Goal: Task Accomplishment & Management: Complete application form

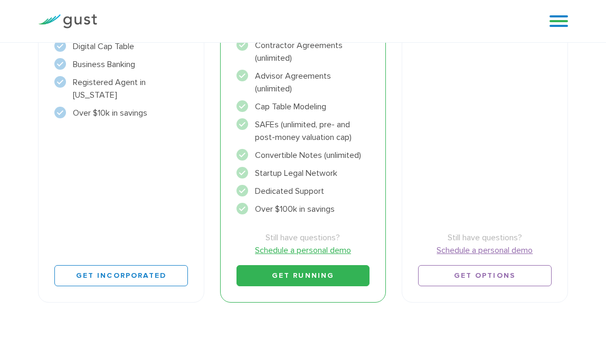
scroll to position [332, 0]
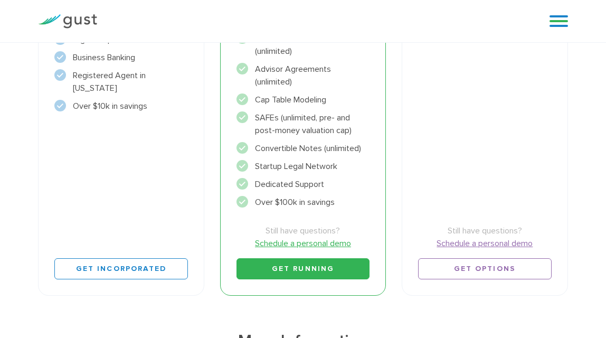
click at [289, 268] on link "Get Running" at bounding box center [302, 268] width 133 height 21
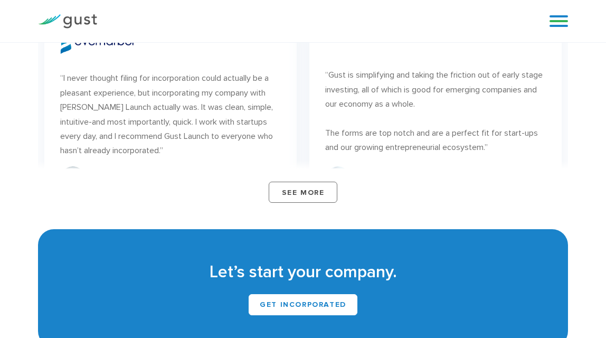
scroll to position [5689, 0]
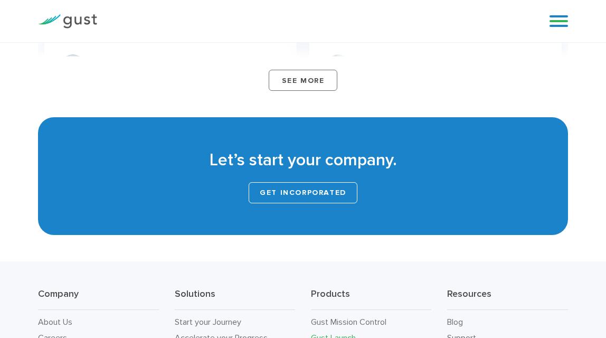
click at [307, 203] on link "Get INCORPORATED" at bounding box center [303, 192] width 109 height 21
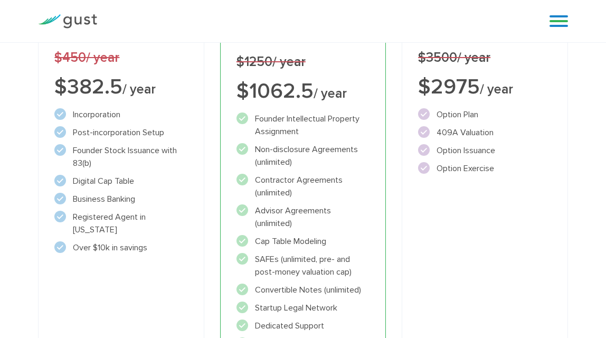
scroll to position [330, 0]
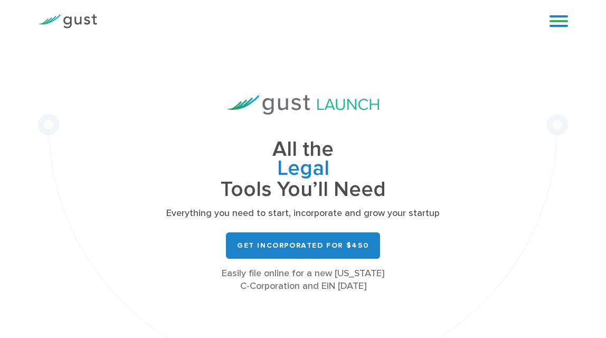
click at [565, 10] on div "Blog FAQ Pricing Get Started Login Login" at bounding box center [554, 21] width 42 height 32
click at [562, 16] on link at bounding box center [558, 21] width 18 height 16
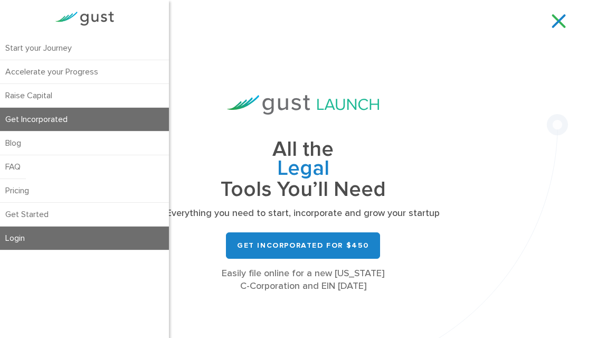
click at [20, 239] on link "Login" at bounding box center [84, 237] width 169 height 23
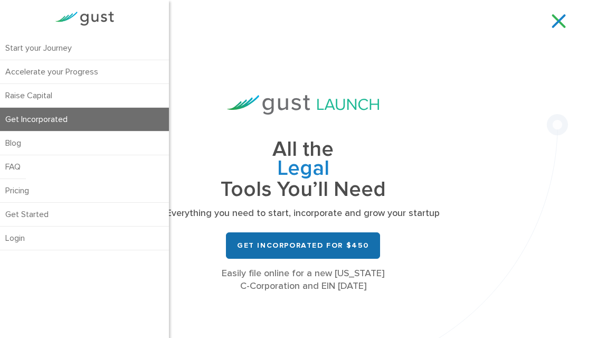
click at [321, 241] on link "Get Incorporated for $450" at bounding box center [303, 245] width 154 height 26
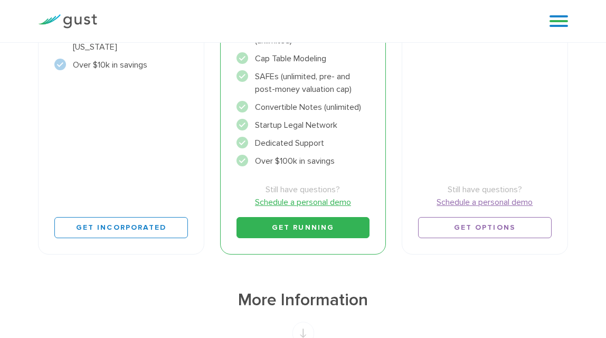
scroll to position [396, 0]
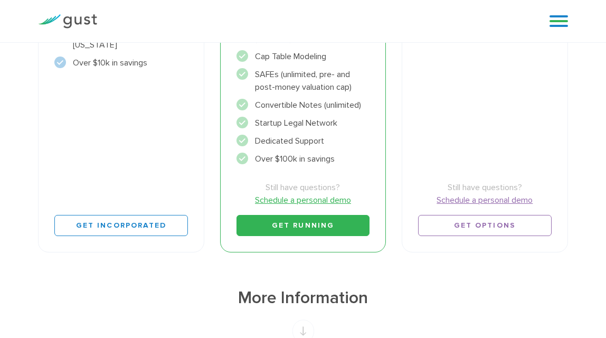
click at [315, 228] on link "Get Running" at bounding box center [302, 225] width 133 height 21
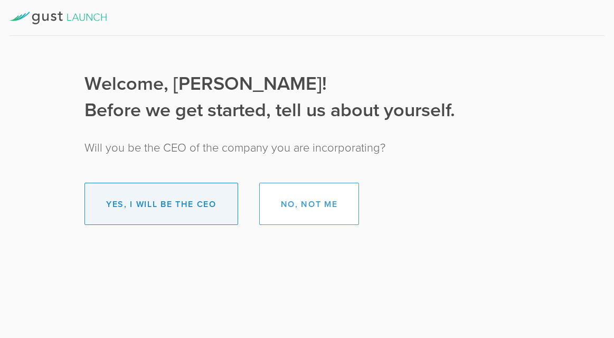
click at [191, 206] on button "Yes, I will be the CEO" at bounding box center [161, 204] width 154 height 42
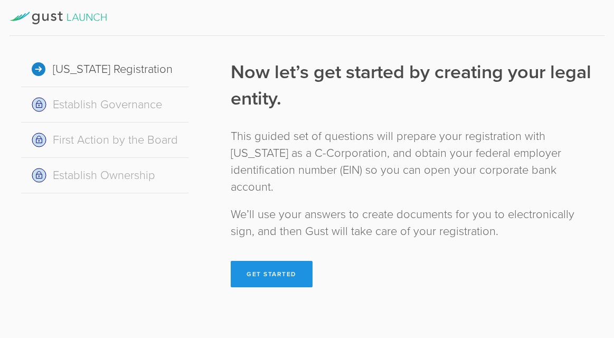
click at [282, 261] on button "Get Started" at bounding box center [272, 274] width 82 height 26
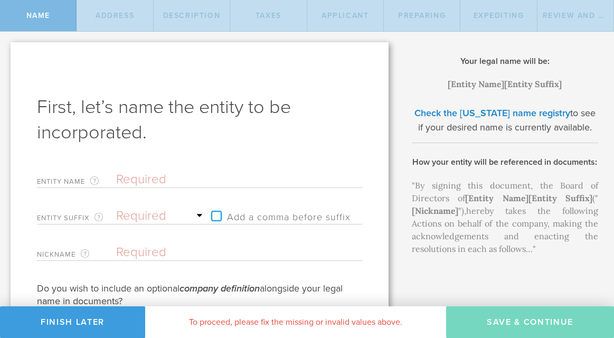
click at [140, 180] on input "text" at bounding box center [220, 179] width 209 height 16
type input "B"
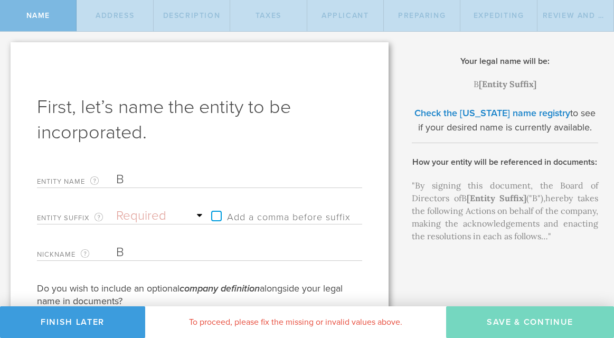
type input "BO"
type input "BOD"
type input "BODY"
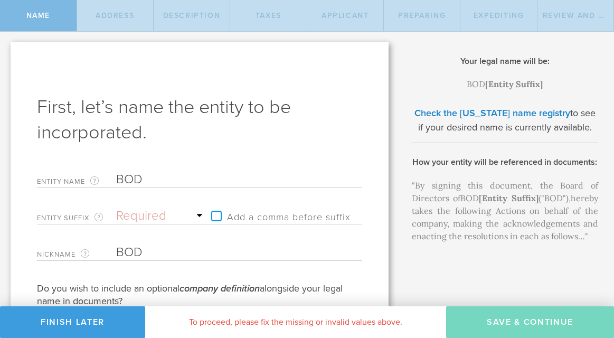
type input "BODY"
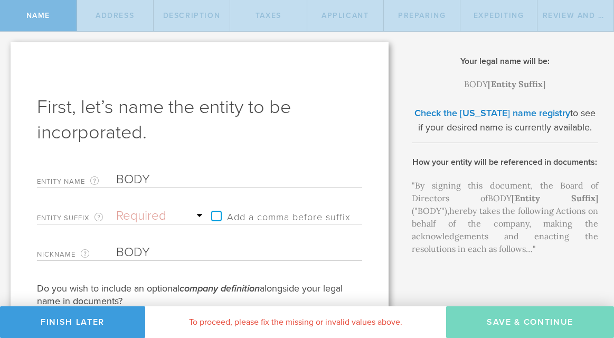
type input "BOD"
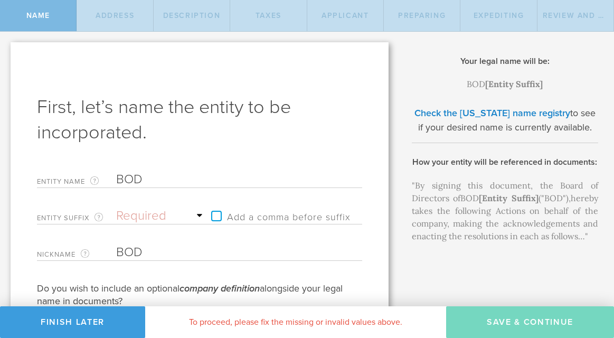
type input "BO"
type input "B"
type input "BB"
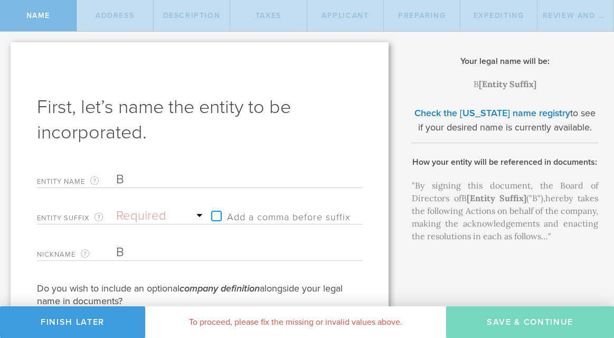
type input "BB"
type input "BBo"
type input "BBod"
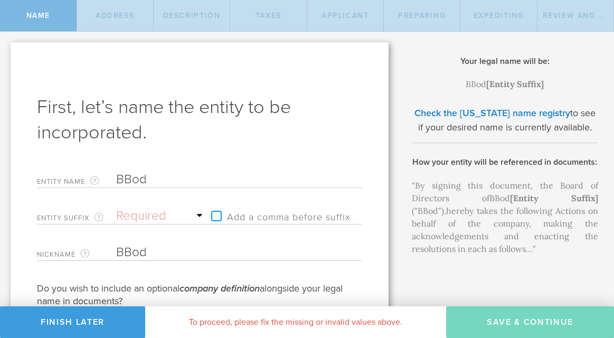
type input "BBody"
type input "BBod"
type input "BBo"
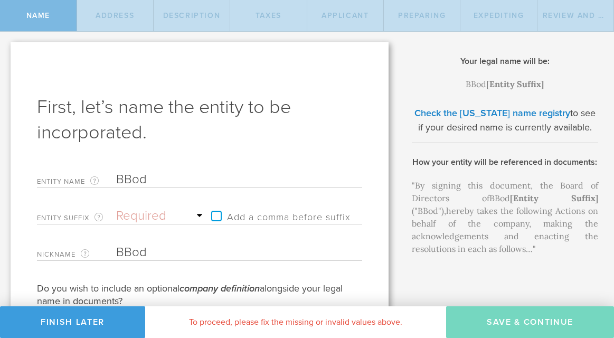
type input "BBo"
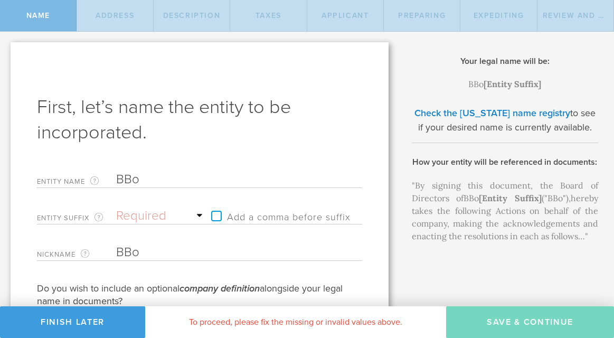
type input "BB"
type input "B"
type input "Bo"
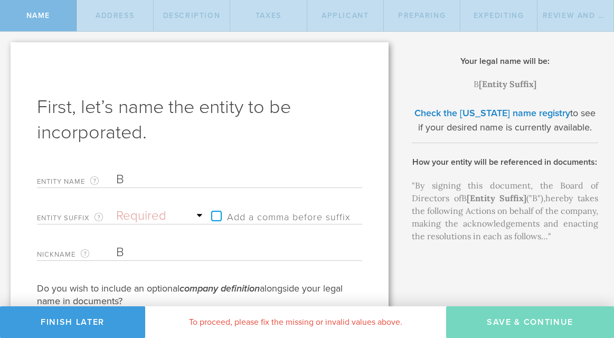
type input "Bo"
type input "Bod"
type input "Body"
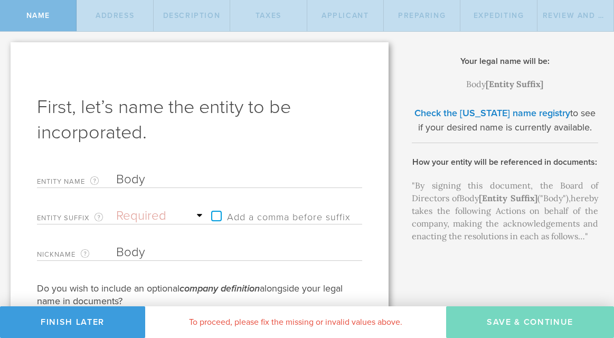
type input "BodyR"
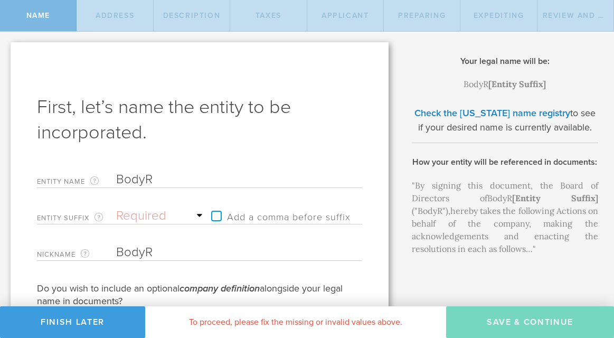
type input "BodyRu"
type input "BodyRub"
type input "BodyRubi"
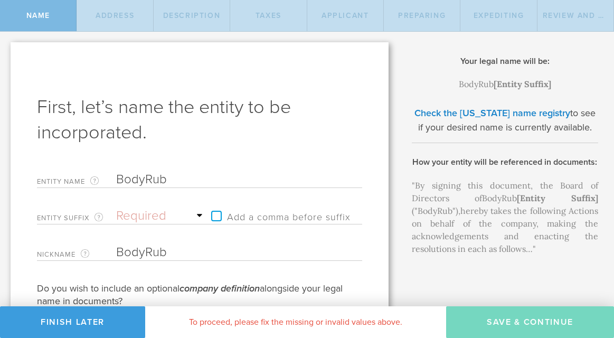
type input "BodyRubi"
type input "BodyRubix"
type input "BodyRubix,"
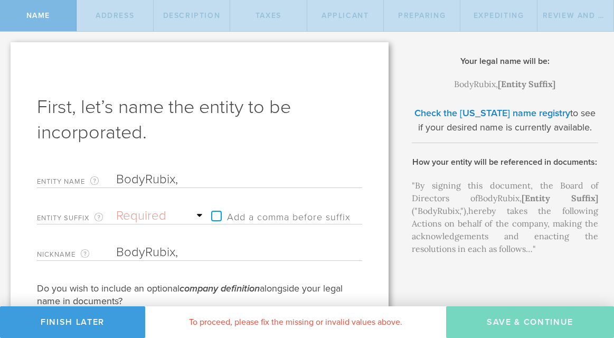
type input "BodyRubix, I"
type input "BodyRubix, In"
type input "BodyRubix, Inc"
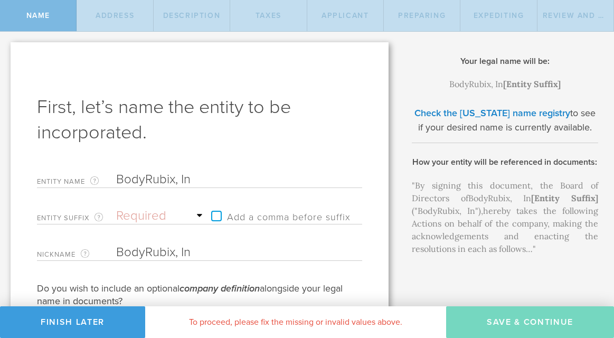
type input "BodyRubix, Inc"
type input "BodyRubix, Inc."
type input "BodyRubix, Inc"
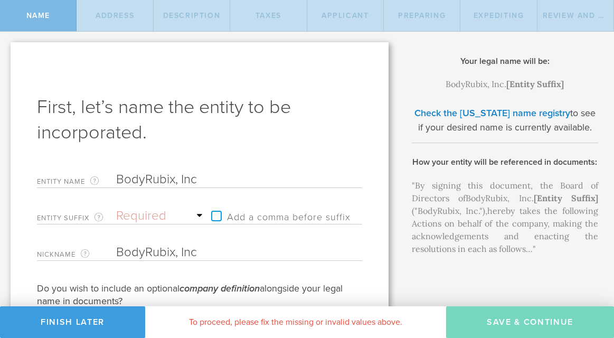
type input "BodyRubix, In"
type input "BodyRubix, I"
type input "BodyRubix,"
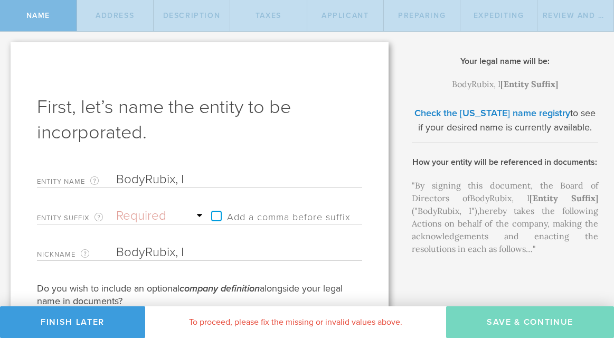
type input "BodyRubix,"
type input "BodyRubix"
click at [148, 216] on select "Required Association Club Co. Company Corp. Corporation Foundation Fund Inc. In…" at bounding box center [161, 216] width 90 height 16
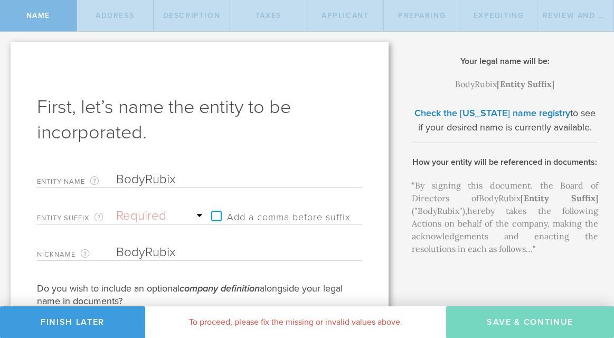
click at [146, 218] on select "Required Association Club Co. Company Corp. Corporation Foundation Fund Inc. In…" at bounding box center [161, 216] width 90 height 16
select select "inc."
click at [116, 208] on select "Required Association Club Co. Company Corp. Corporation Foundation Fund Inc. In…" at bounding box center [161, 216] width 90 height 16
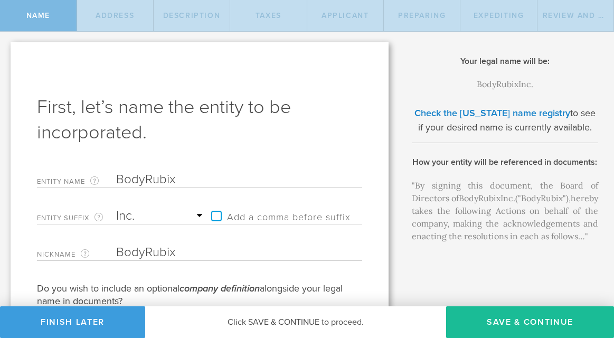
click at [216, 217] on label "Add a comma before suffix" at bounding box center [278, 216] width 145 height 16
click at [216, 217] on input "Add a comma before suffix" at bounding box center [242, 211] width 72 height 16
checkbox input "true"
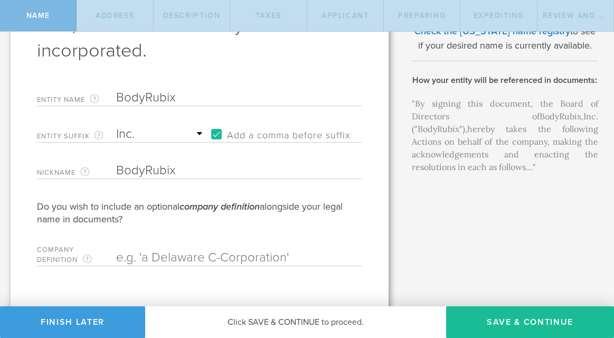
scroll to position [90, 0]
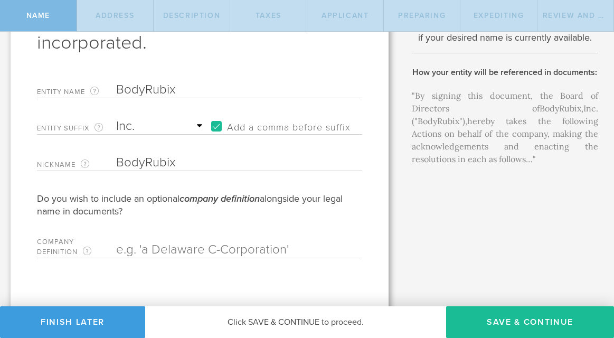
click at [147, 250] on input "text" at bounding box center [220, 250] width 209 height 16
type input "a Delaware C-Corpation"
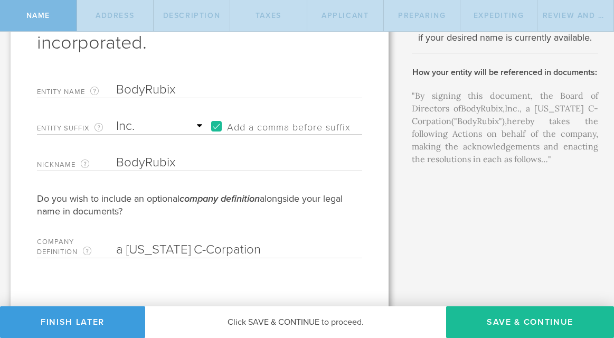
click at [159, 251] on input "a Delaware C-Corpation" at bounding box center [220, 250] width 209 height 16
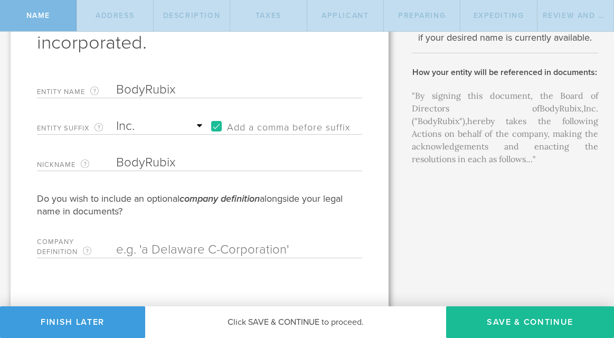
scroll to position [96, 0]
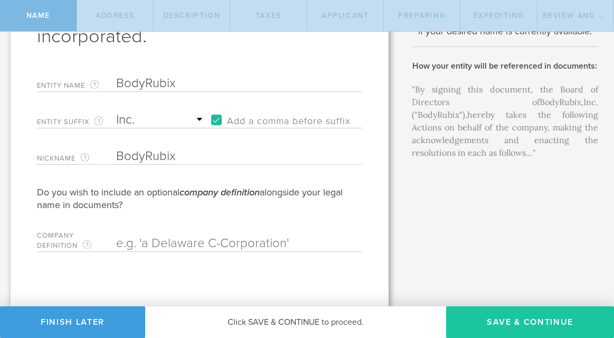
click at [500, 318] on button "Save & Continue" at bounding box center [530, 322] width 168 height 32
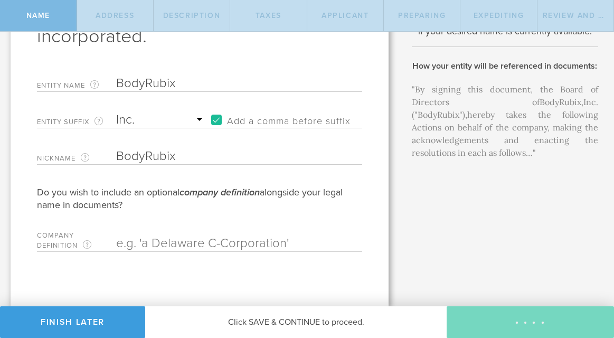
checkbox input "true"
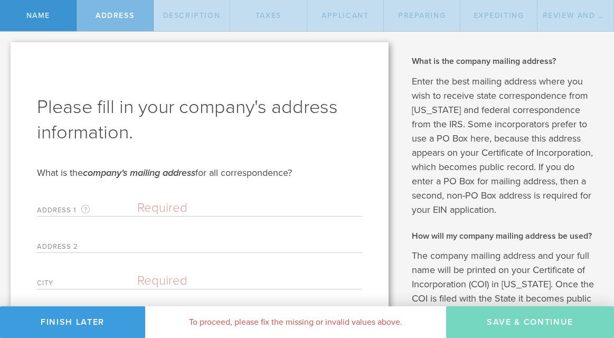
click at [166, 207] on input "text" at bounding box center [249, 208] width 225 height 16
type input "4111 McLaughlin Ave #10"
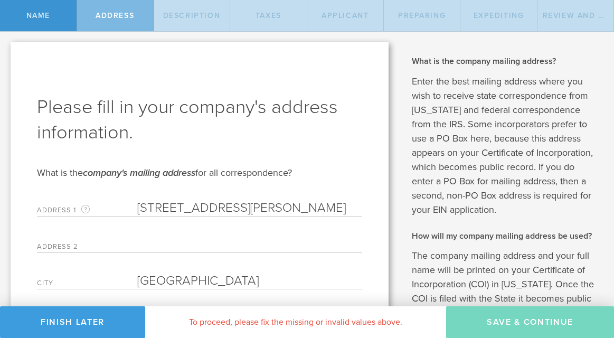
type input "Los Angeles"
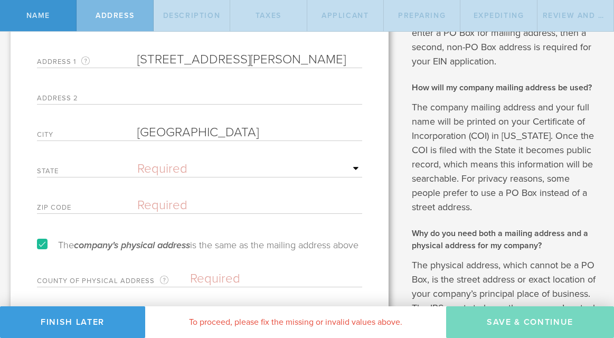
click at [161, 165] on select "Required Alabama Alaska Arizona Arkansas California Colorado Connecticut Delawa…" at bounding box center [249, 169] width 225 height 16
select select "CA"
click at [137, 161] on select "Required Alabama Alaska Arizona Arkansas California Colorado Connecticut Delawa…" at bounding box center [249, 169] width 225 height 16
click at [158, 202] on input "text" at bounding box center [249, 205] width 225 height 16
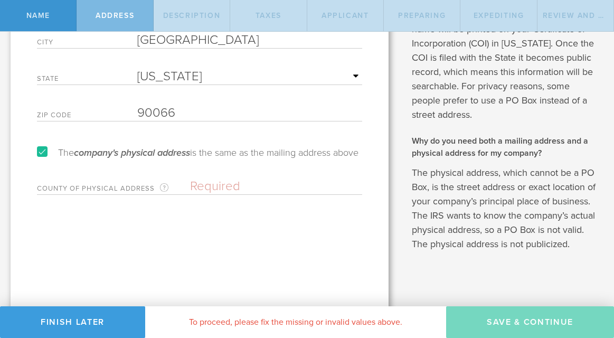
scroll to position [262, 0]
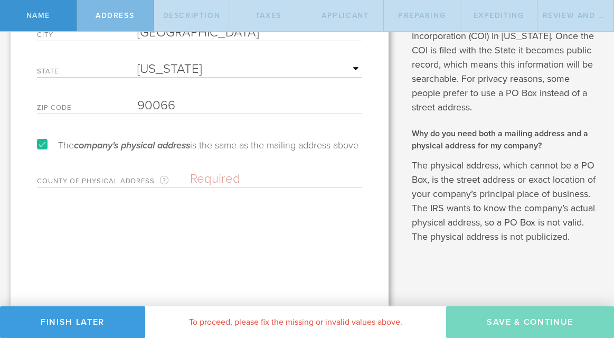
type input "90066"
click at [199, 172] on input "text" at bounding box center [276, 179] width 172 height 16
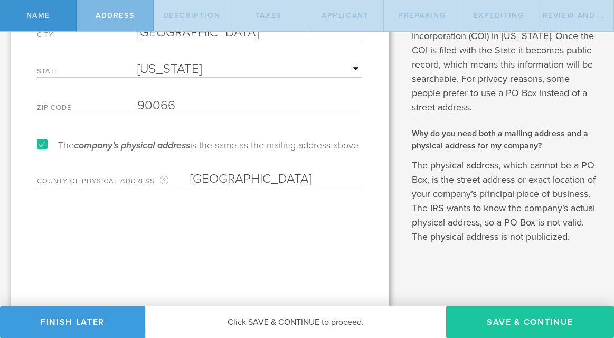
type input "Los Angeles"
click at [504, 318] on button "Save & Continue" at bounding box center [530, 322] width 168 height 32
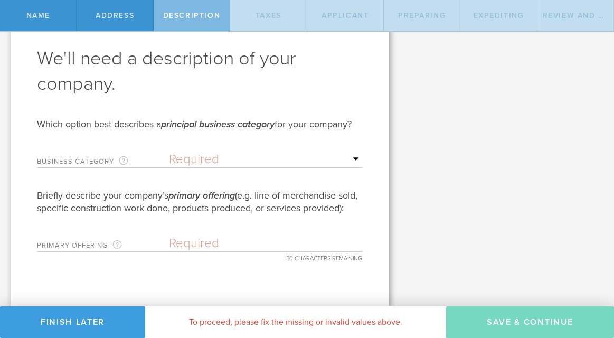
scroll to position [0, 0]
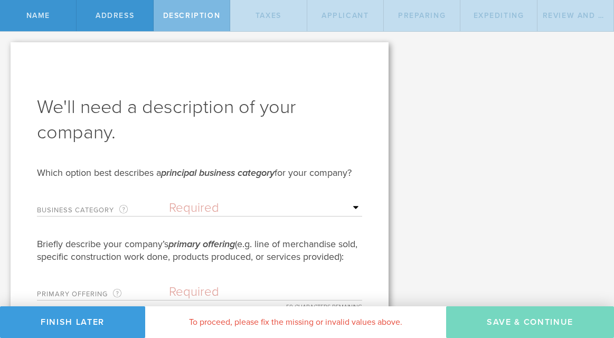
click at [203, 216] on select "Required Accommodation & food service Construction Finance & insurance Health c…" at bounding box center [265, 208] width 193 height 16
select select "manufacturing"
click at [169, 213] on select "Required Accommodation & food service Construction Finance & insurance Health c…" at bounding box center [265, 208] width 193 height 16
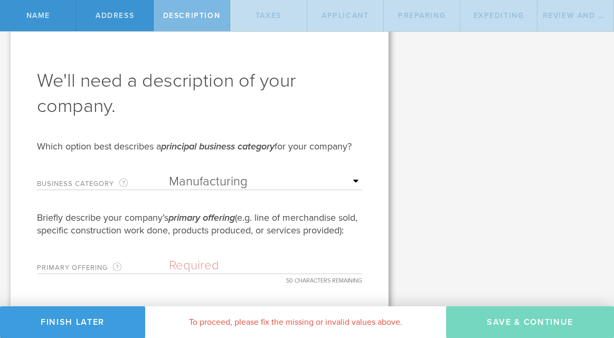
scroll to position [74, 0]
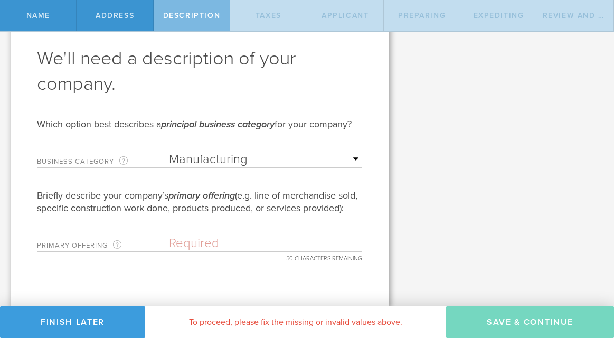
click at [198, 244] on input "text" at bounding box center [265, 243] width 193 height 16
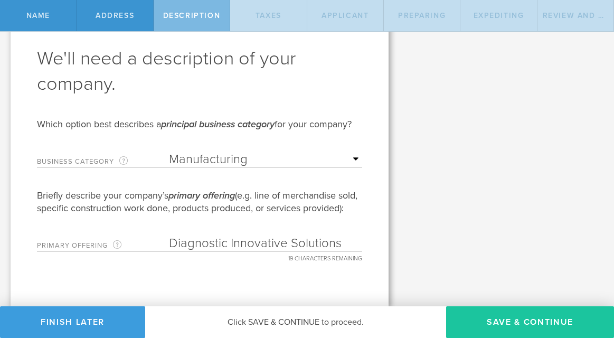
type input "Diagnostic Innovative Solutions"
click at [542, 325] on button "Save & Continue" at bounding box center [530, 322] width 168 height 32
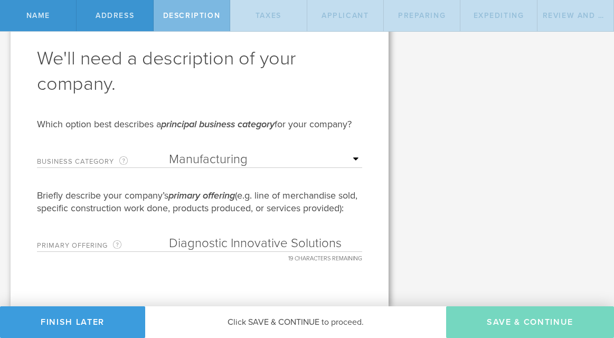
type input "0"
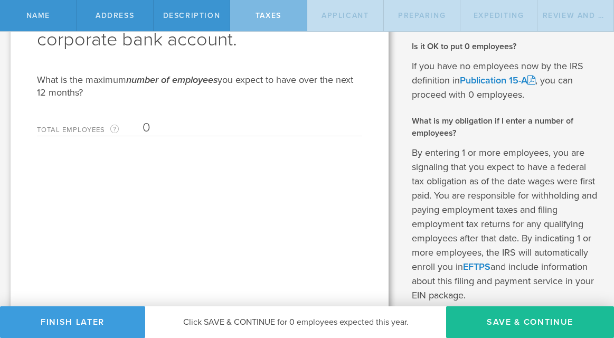
scroll to position [137, 0]
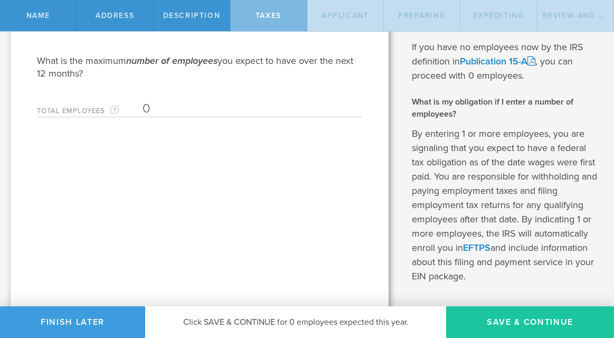
click at [494, 316] on button "Save & Continue" at bounding box center [530, 322] width 168 height 32
type input "CEO"
select select "US"
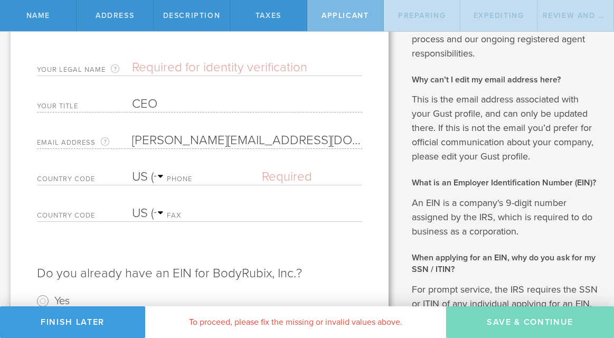
scroll to position [0, 0]
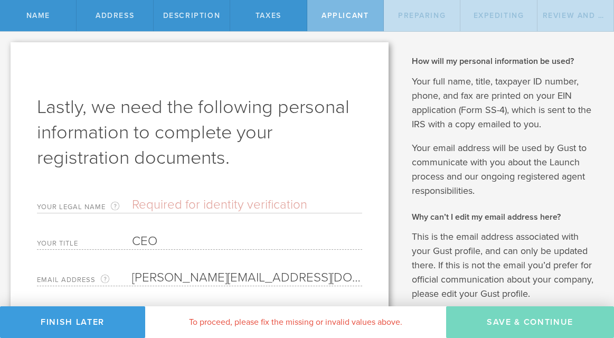
click at [150, 203] on input "text" at bounding box center [247, 205] width 230 height 16
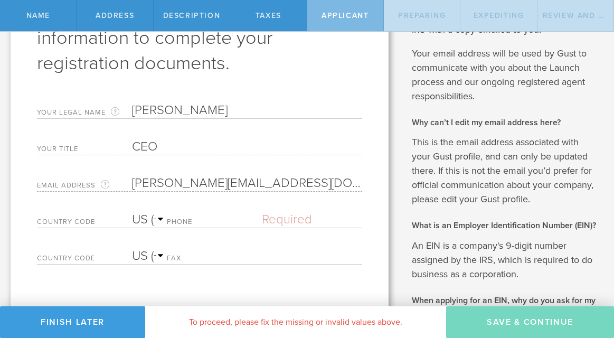
scroll to position [108, 0]
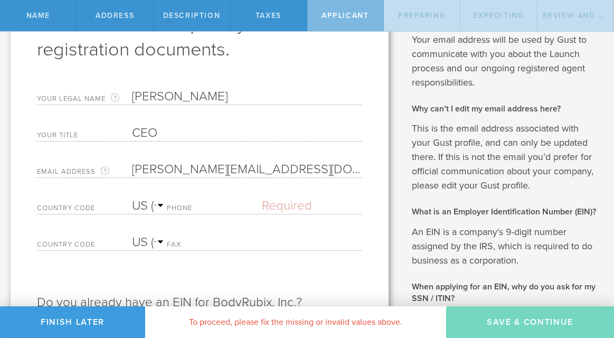
type input "Alexander Antipov"
click at [289, 206] on input "text" at bounding box center [312, 206] width 100 height 16
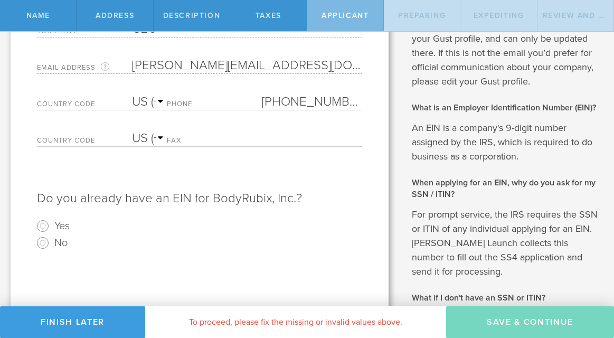
scroll to position [224, 0]
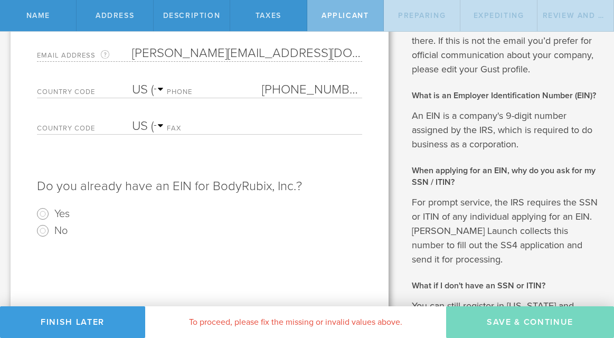
type input "(310) 985-0821"
click at [49, 230] on input "No" at bounding box center [42, 230] width 17 height 17
radio input "true"
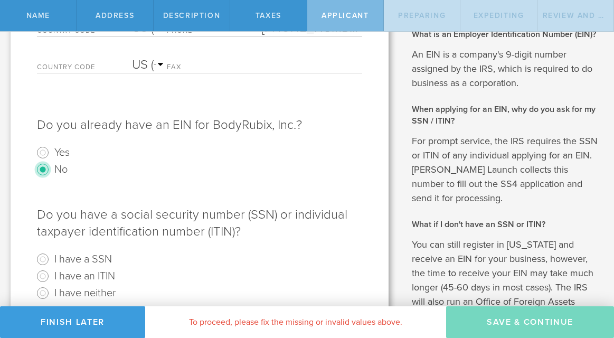
scroll to position [344, 0]
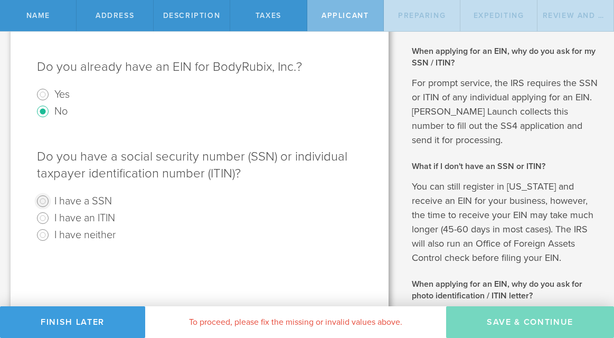
click at [40, 201] on input "I have a SSN" at bounding box center [42, 201] width 17 height 17
radio input "true"
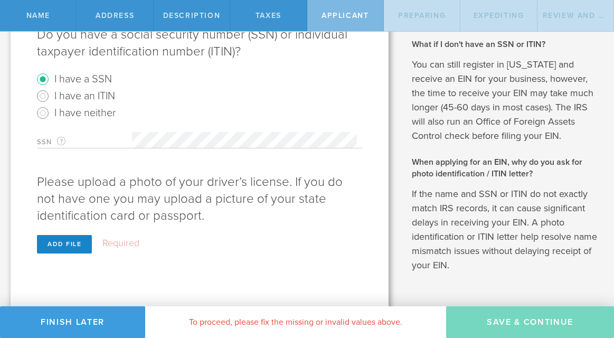
scroll to position [484, 0]
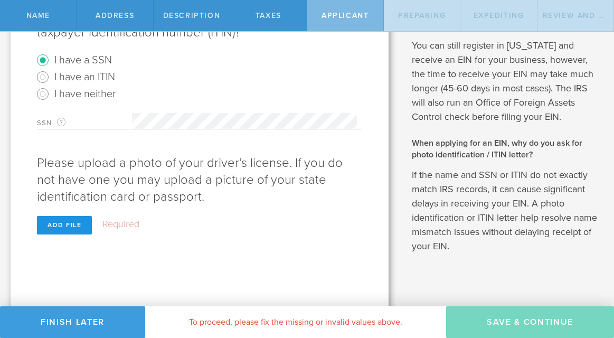
click at [77, 225] on div "Add file" at bounding box center [64, 225] width 55 height 18
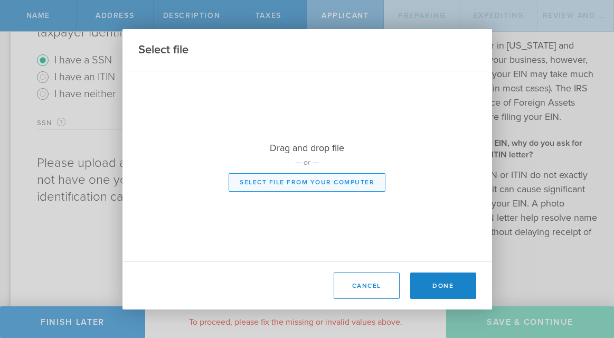
click at [281, 185] on button "Select file from your computer" at bounding box center [306, 182] width 157 height 18
type input "C:\fakepath\Screen Shot 2025-09-21 at 10.55.35 AM.png"
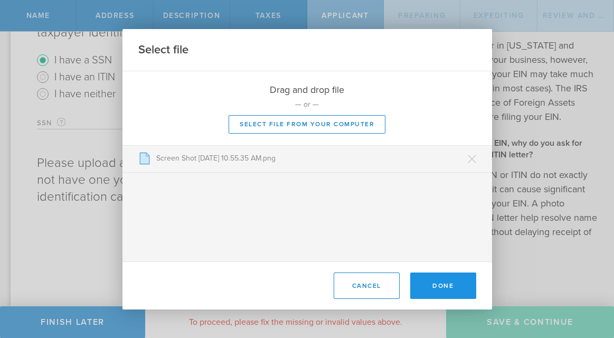
click at [452, 288] on button "Done" at bounding box center [443, 285] width 66 height 26
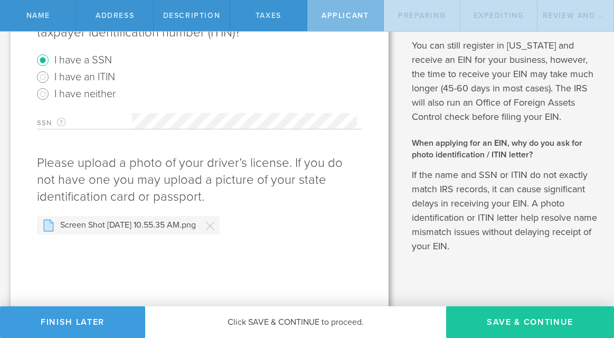
click at [529, 324] on button "Save & Continue" at bounding box center [530, 322] width 168 height 32
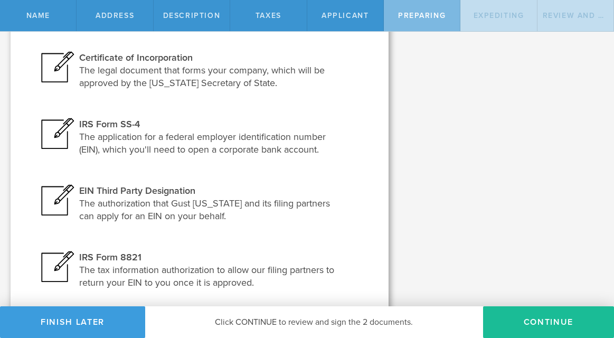
scroll to position [225, 0]
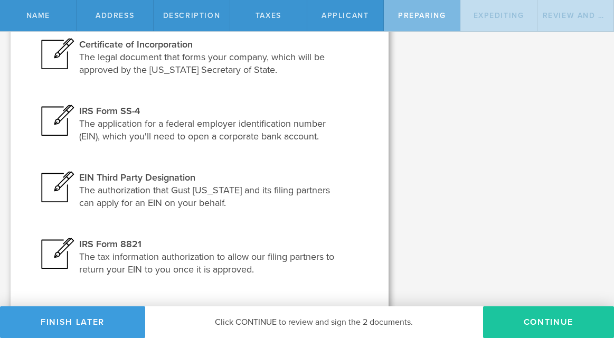
click at [534, 322] on button "Continue" at bounding box center [548, 322] width 131 height 32
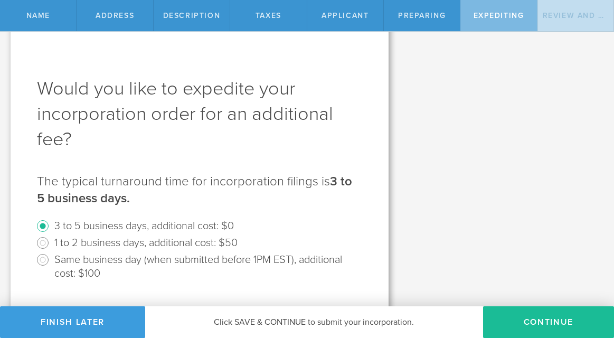
scroll to position [32, 0]
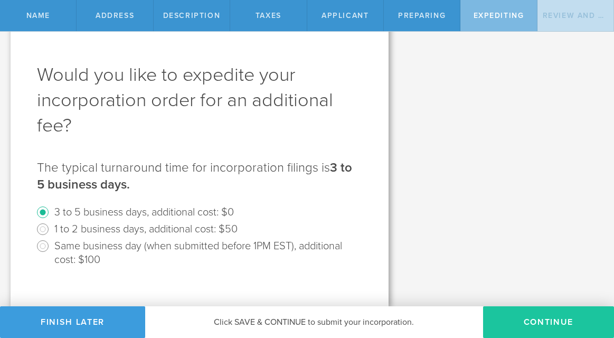
click at [551, 325] on button "Continue" at bounding box center [548, 322] width 131 height 32
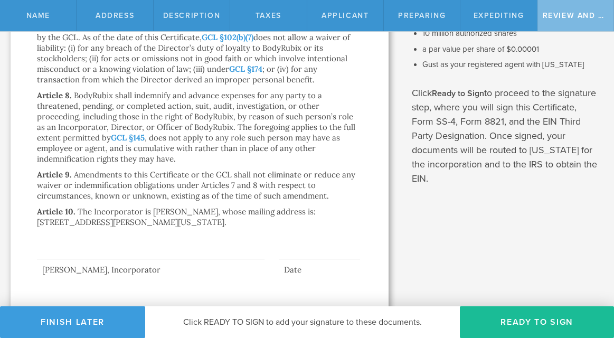
scroll to position [327, 0]
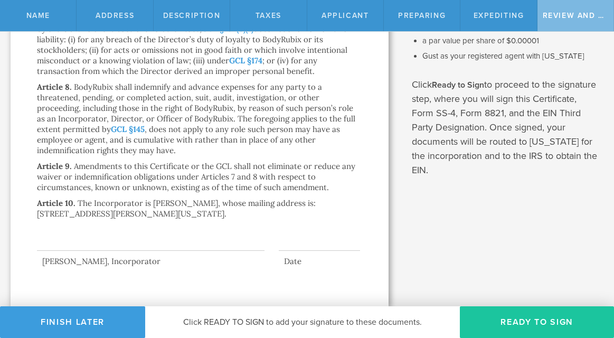
click at [535, 319] on button "Ready to Sign" at bounding box center [537, 322] width 154 height 32
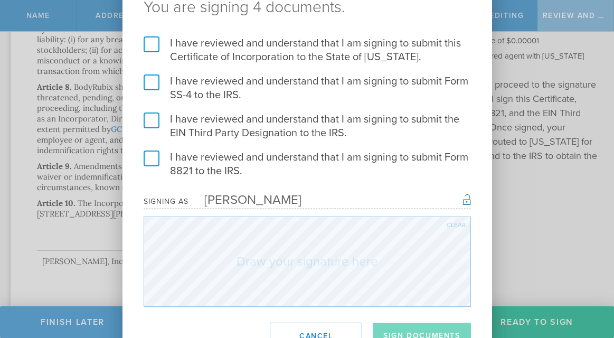
click at [157, 49] on label "I have reviewed and understand that I am signing to submit this Certificate of …" at bounding box center [307, 49] width 327 height 27
click at [0, 0] on input "I have reviewed and understand that I am signing to submit this Certificate of …" at bounding box center [0, 0] width 0 height 0
click at [154, 81] on label "I have reviewed and understand that I am signing to submit Form SS-4 to the IRS." at bounding box center [307, 87] width 327 height 27
click at [0, 0] on input "I have reviewed and understand that I am signing to submit Form SS-4 to the IRS." at bounding box center [0, 0] width 0 height 0
click at [155, 118] on label "I have reviewed and understand that I am signing to submit the EIN Third Party …" at bounding box center [307, 125] width 327 height 27
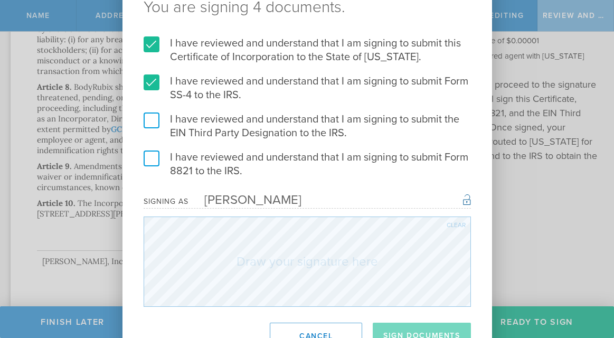
click at [0, 0] on input "I have reviewed and understand that I am signing to submit the EIN Third Party …" at bounding box center [0, 0] width 0 height 0
click at [154, 165] on label "I have reviewed and understand that I am signing to submit Form 8821 to the IRS." at bounding box center [307, 163] width 327 height 27
click at [0, 0] on input "I have reviewed and understand that I am signing to submit Form 8821 to the IRS." at bounding box center [0, 0] width 0 height 0
click at [412, 326] on button "Sign Documents" at bounding box center [422, 335] width 98 height 26
